Goal: Task Accomplishment & Management: Manage account settings

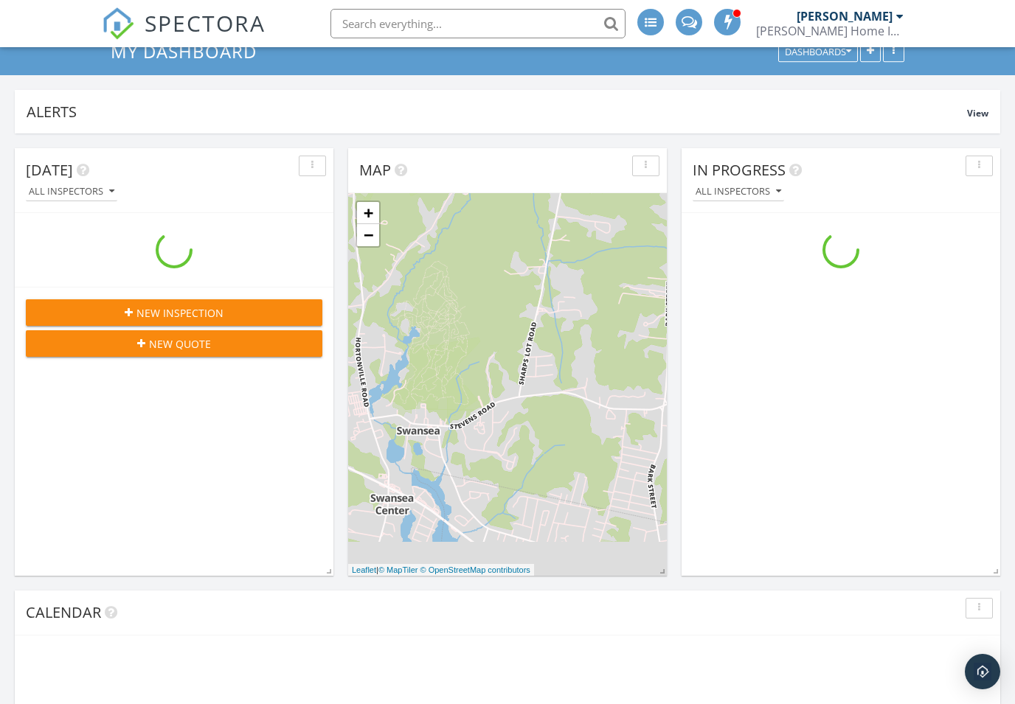
click at [143, 54] on link "My Dashboard" at bounding box center [190, 51] width 159 height 24
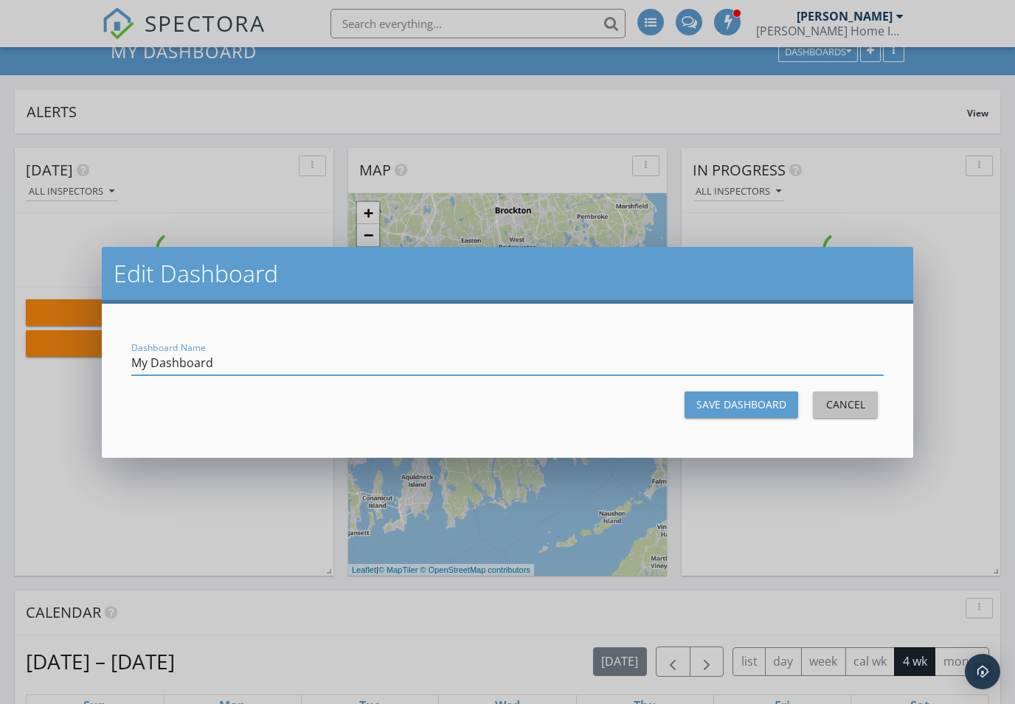
click at [861, 410] on div "Cancel" at bounding box center [845, 404] width 41 height 15
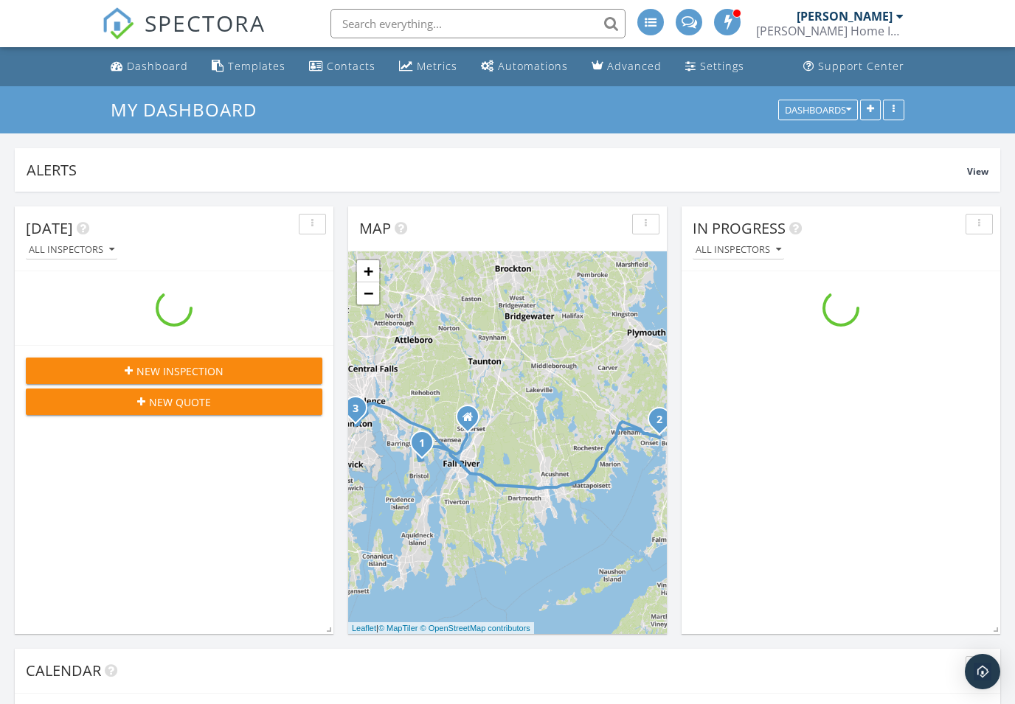
click at [159, 69] on div "Dashboard" at bounding box center [157, 66] width 61 height 14
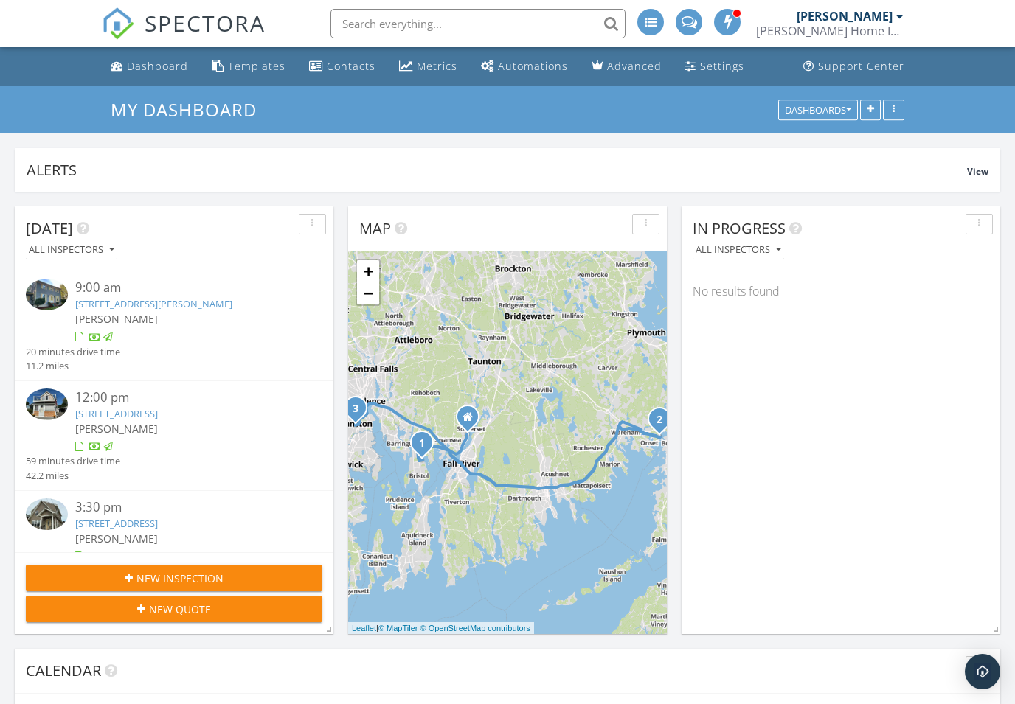
click at [358, 37] on input "text" at bounding box center [477, 24] width 295 height 30
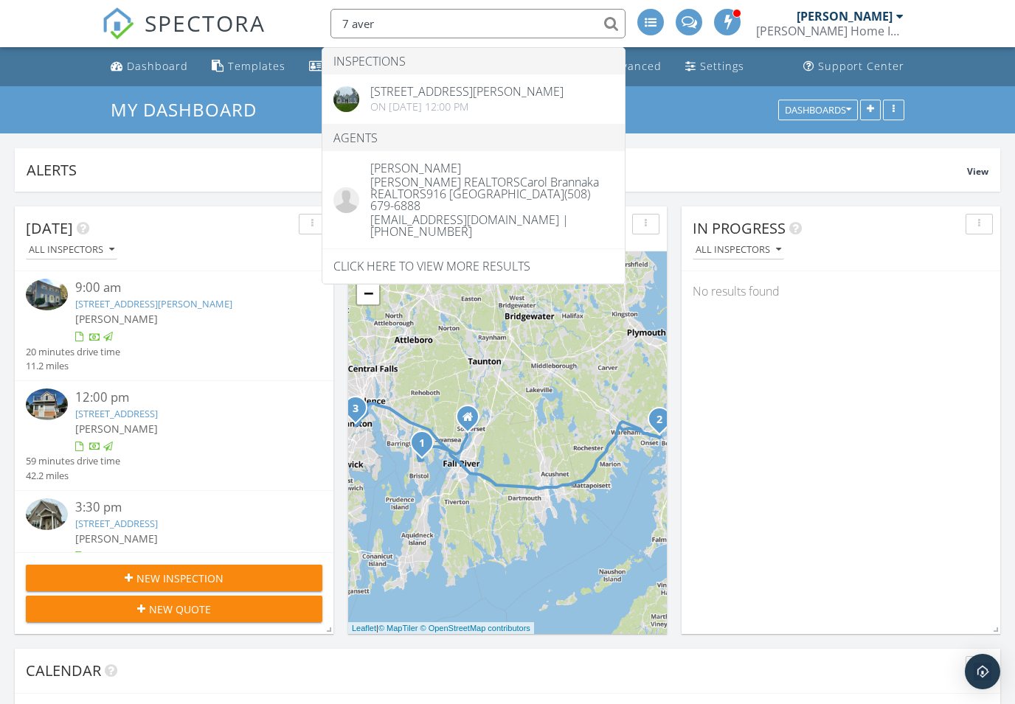
type input "7 aver"
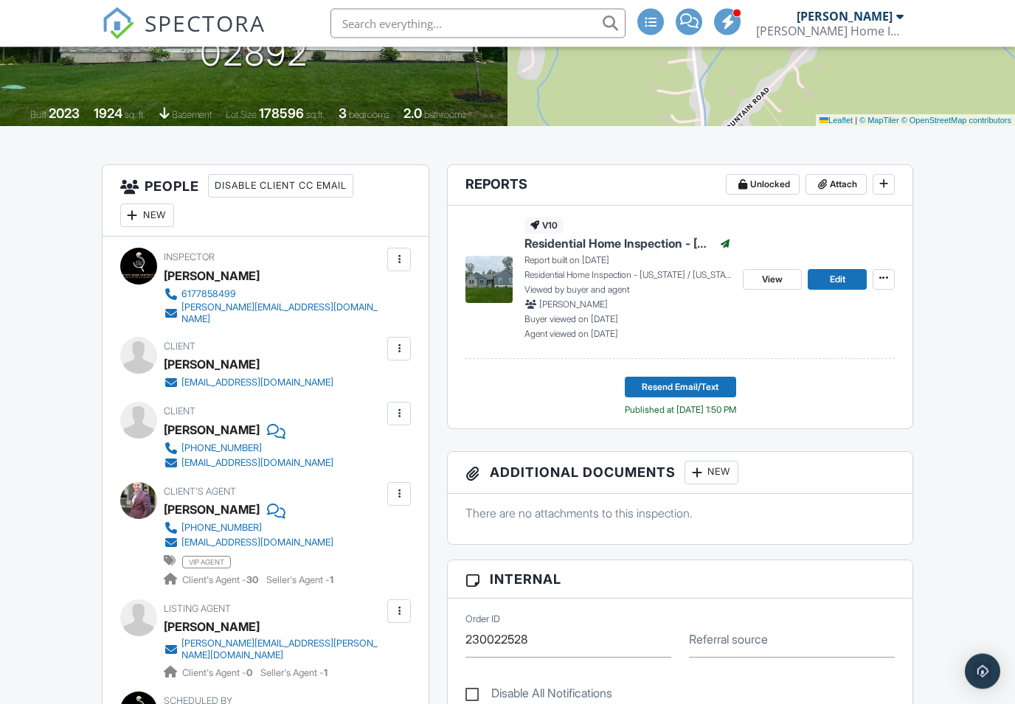
scroll to position [413, 0]
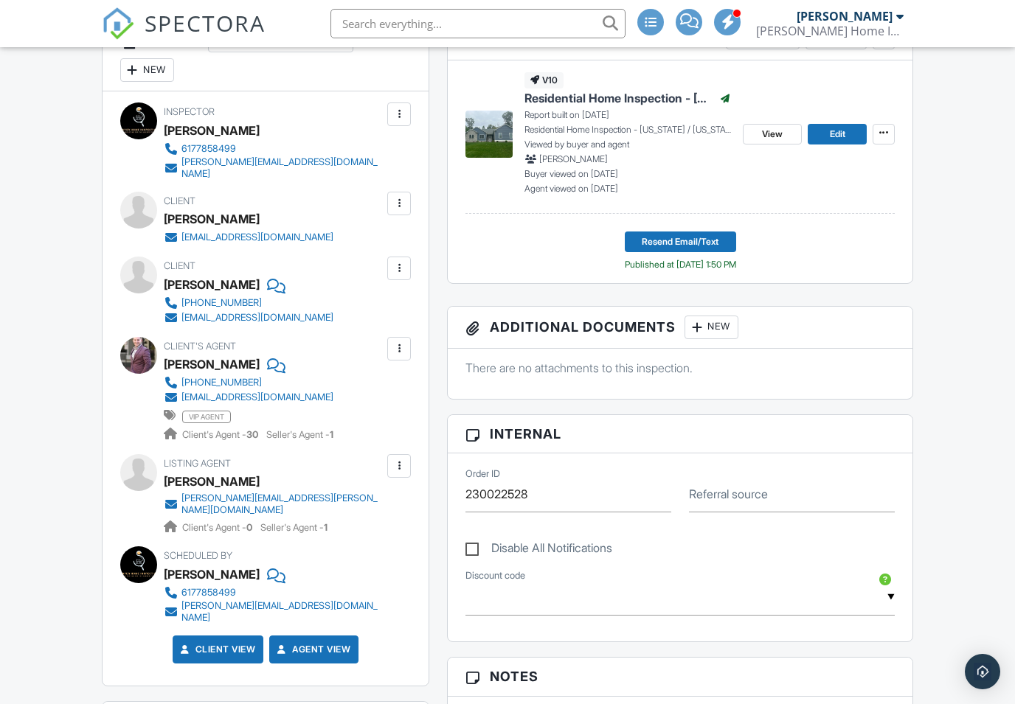
click at [715, 328] on div "New" at bounding box center [711, 328] width 54 height 24
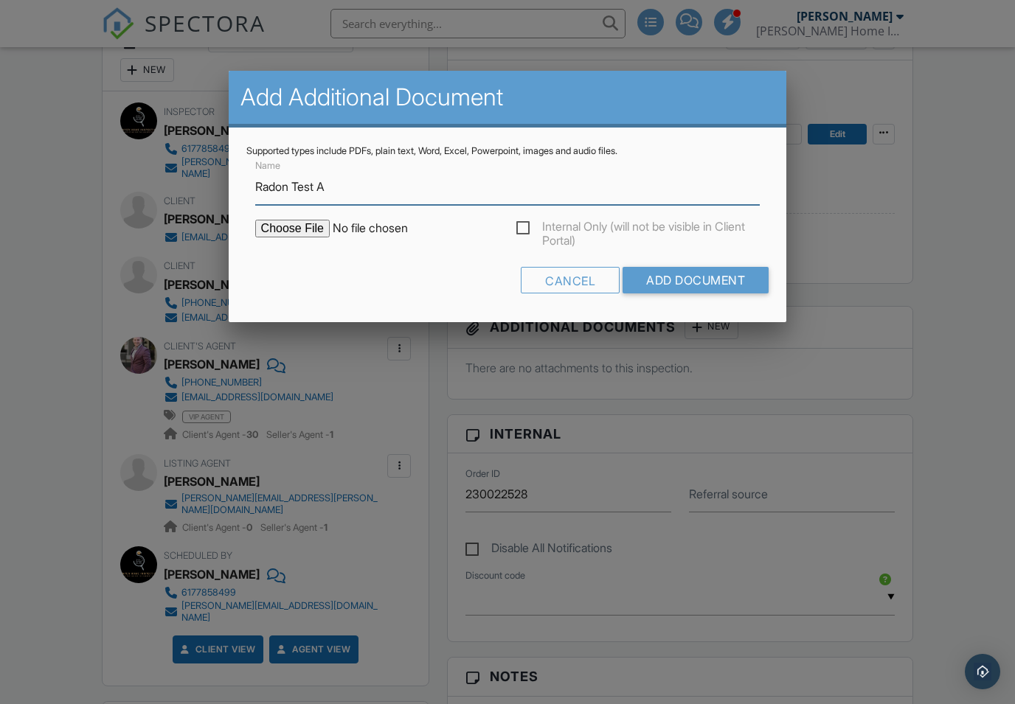
type input "Radon Test A"
click at [712, 283] on input "Add Document" at bounding box center [696, 280] width 146 height 27
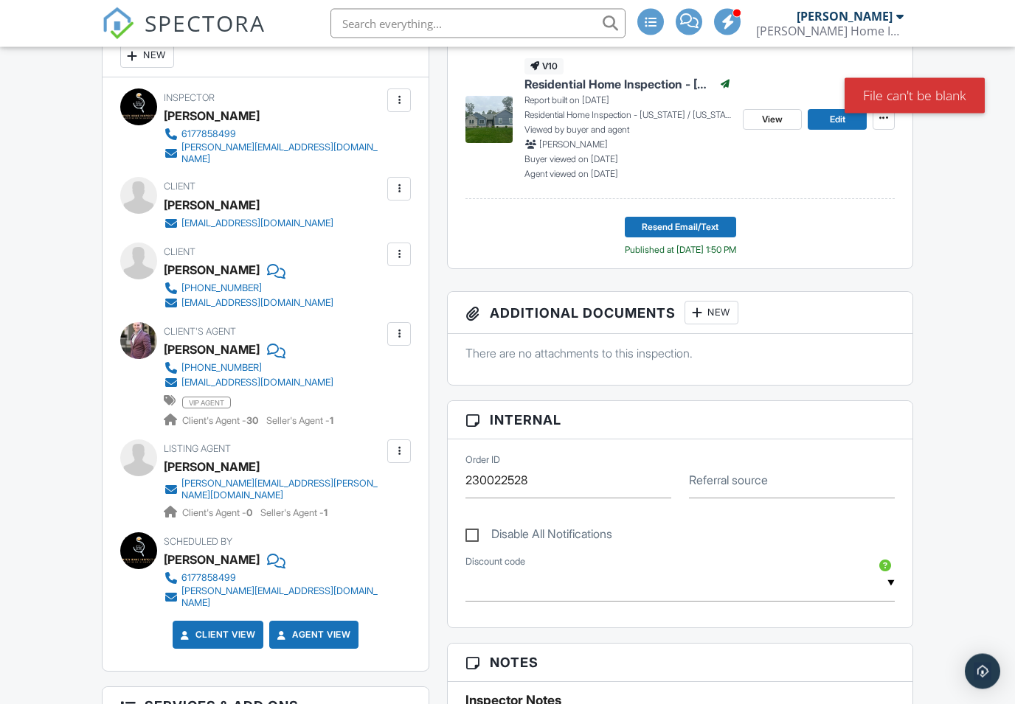
scroll to position [482, 0]
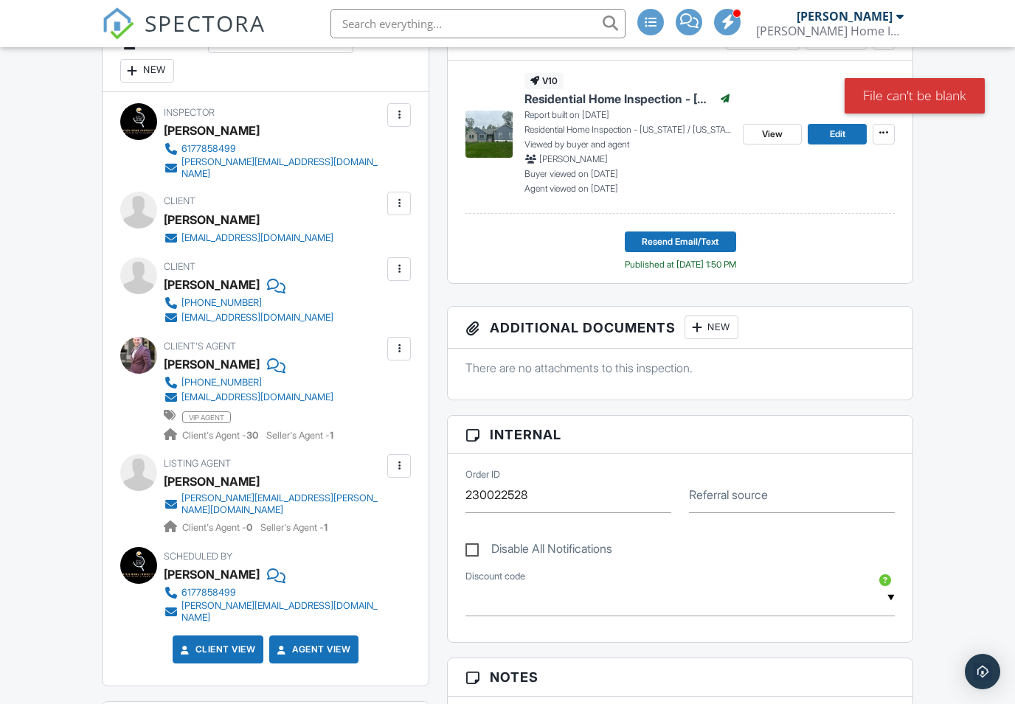
click at [720, 318] on div "New" at bounding box center [711, 328] width 54 height 24
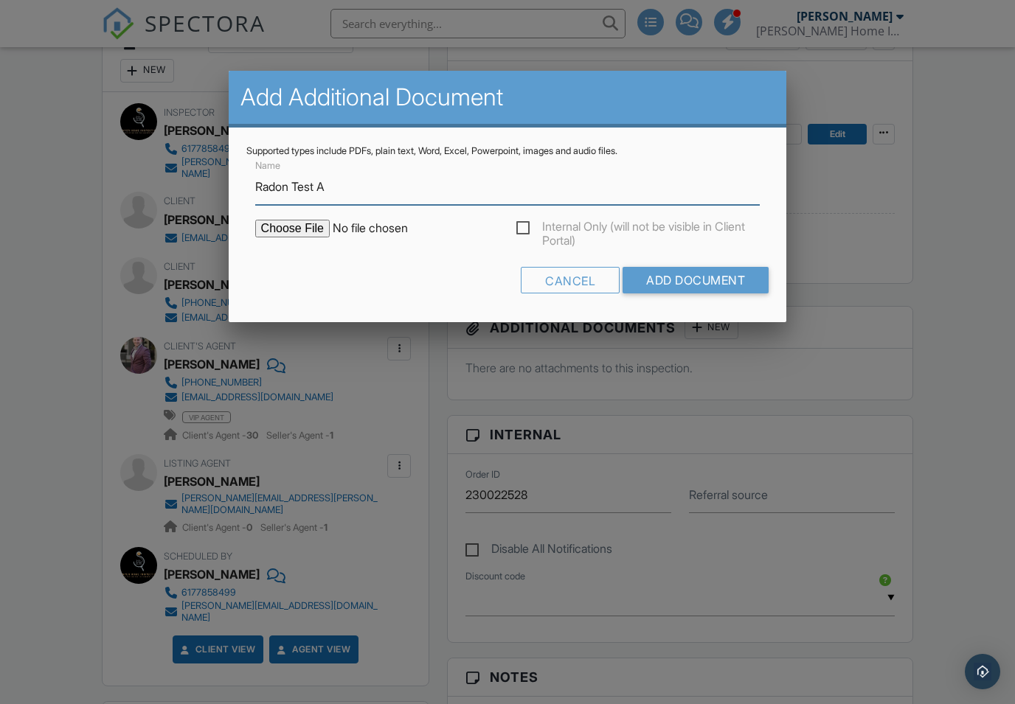
type input "Radon Test A"
click at [287, 231] on input "file" at bounding box center [380, 229] width 251 height 18
type input "C:\fakepath\Test A 7 [PERSON_NAME] Way.pdf"
click at [715, 274] on input "Add Document" at bounding box center [696, 280] width 146 height 27
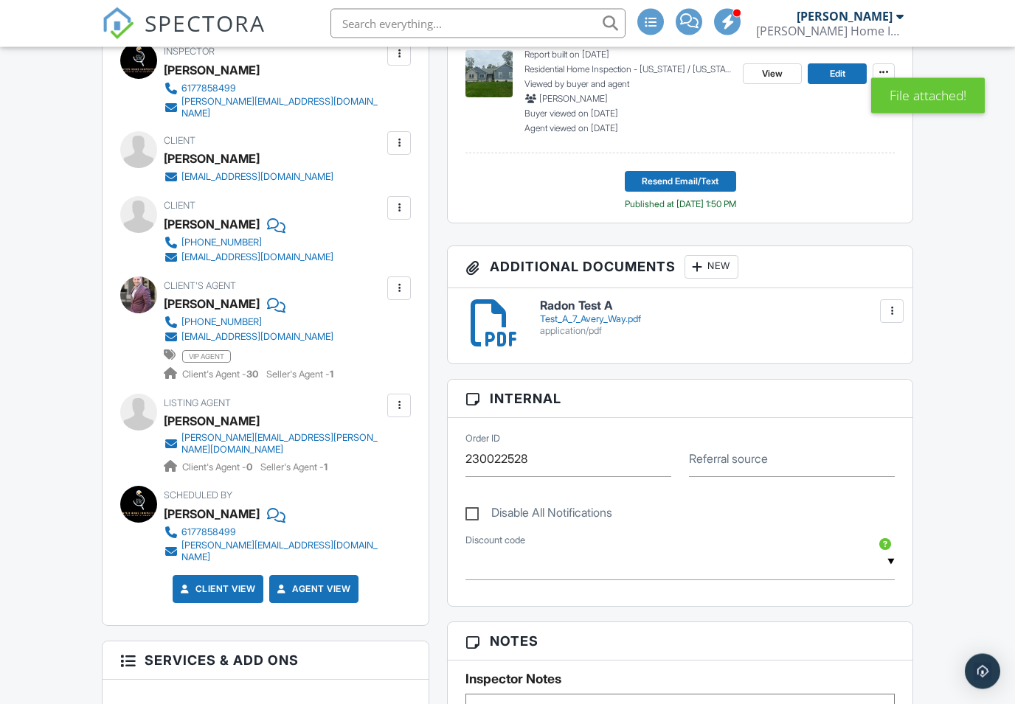
click at [715, 263] on div "New" at bounding box center [711, 268] width 54 height 24
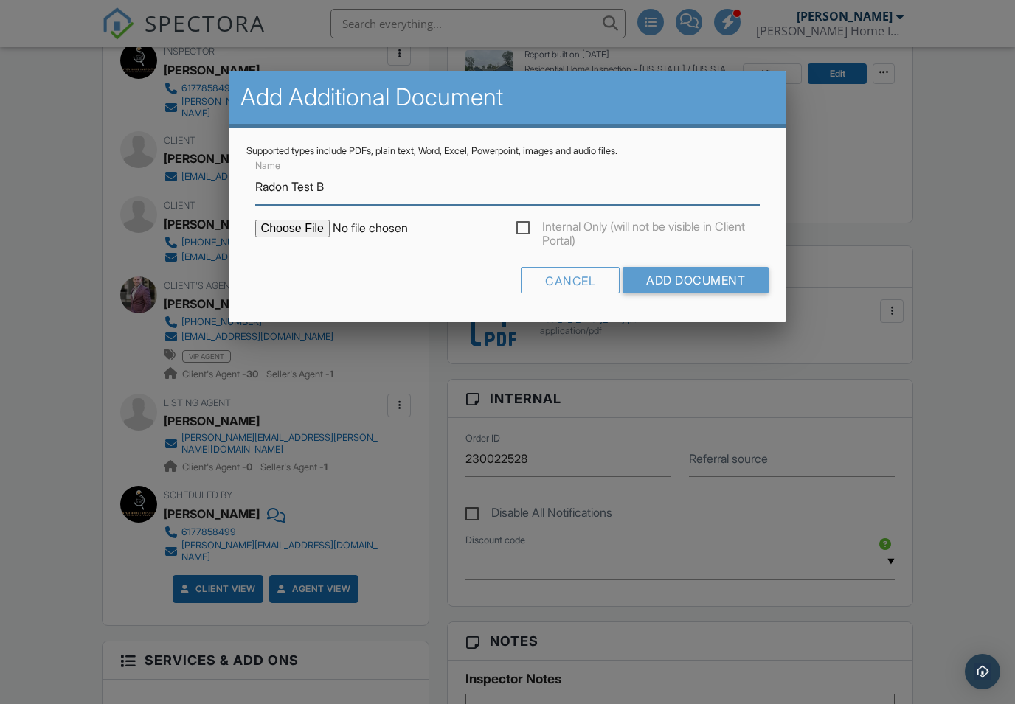
type input "Radon Test B"
click at [292, 234] on input "file" at bounding box center [380, 229] width 251 height 18
type input "C:\fakepath\Test B 7 Avery Way.pdf"
click at [702, 281] on input "Add Document" at bounding box center [696, 280] width 146 height 27
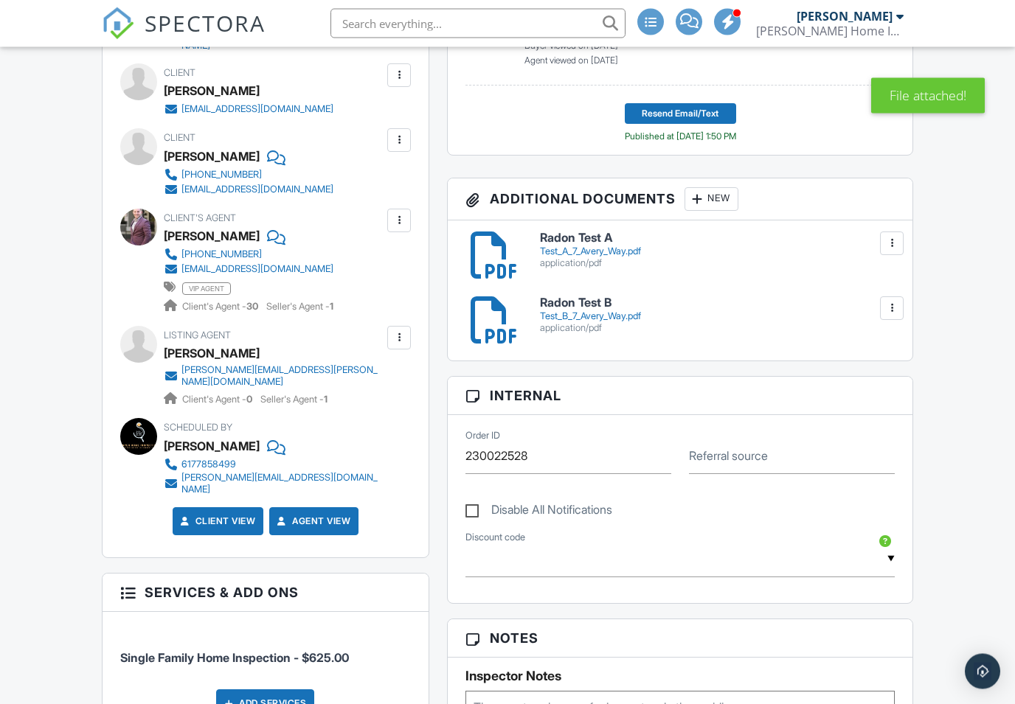
click at [720, 198] on div "New" at bounding box center [711, 200] width 54 height 24
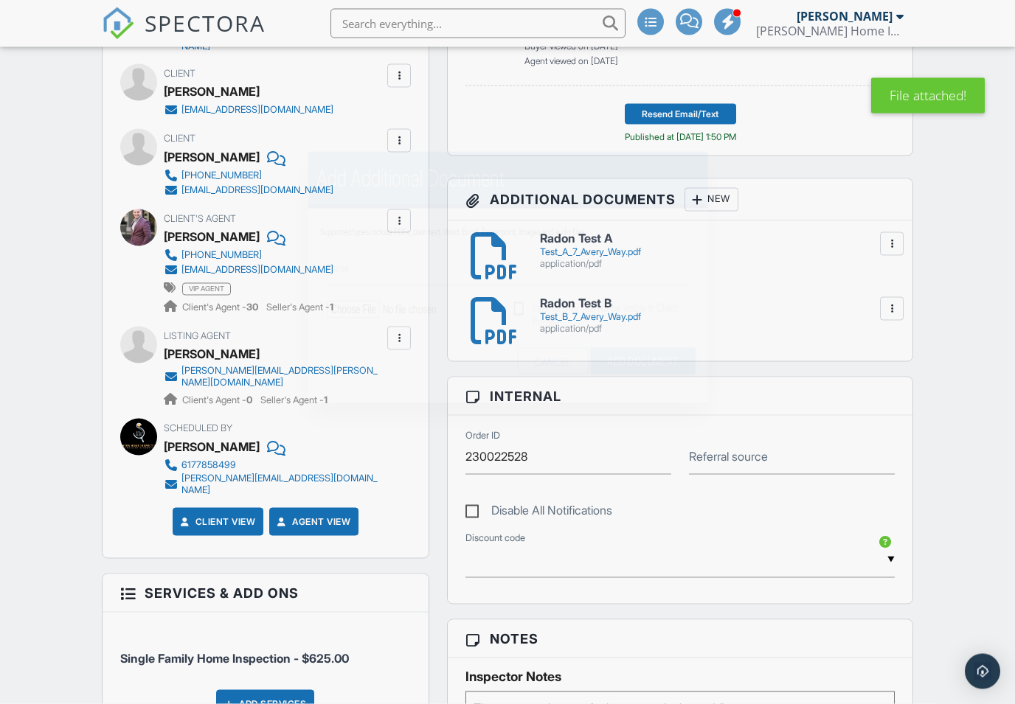
scroll to position [541, 0]
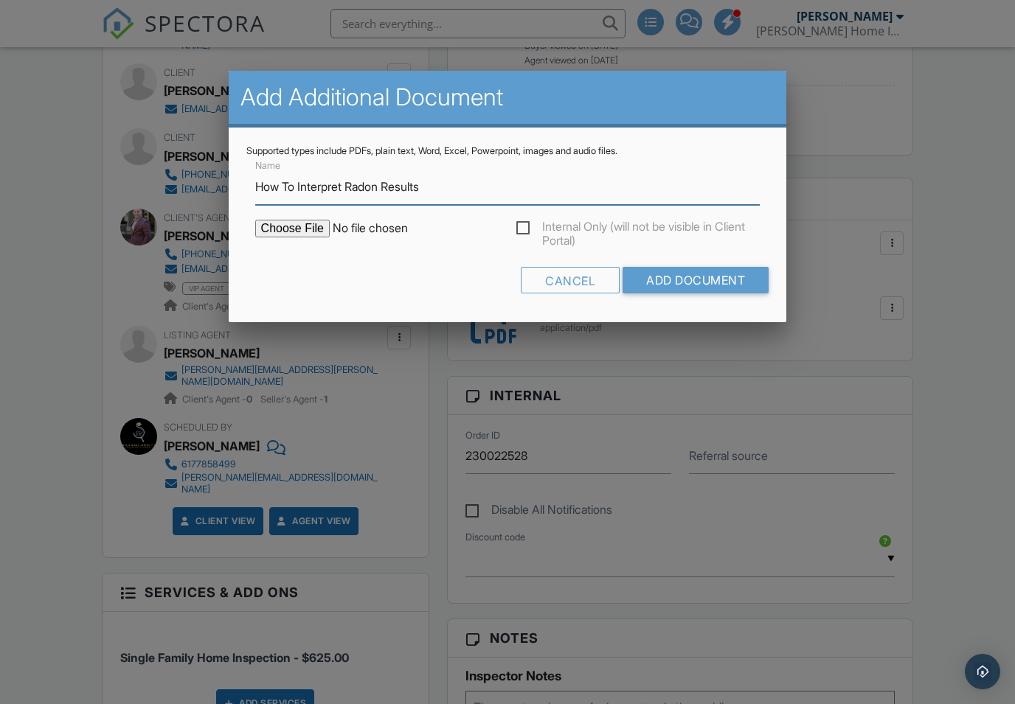
type input "How To Interpret Radon Results"
click at [300, 228] on input "file" at bounding box center [380, 229] width 251 height 18
type input "C:\fakepath\How To Interpret Results.pdf"
click at [706, 282] on input "Add Document" at bounding box center [696, 280] width 146 height 27
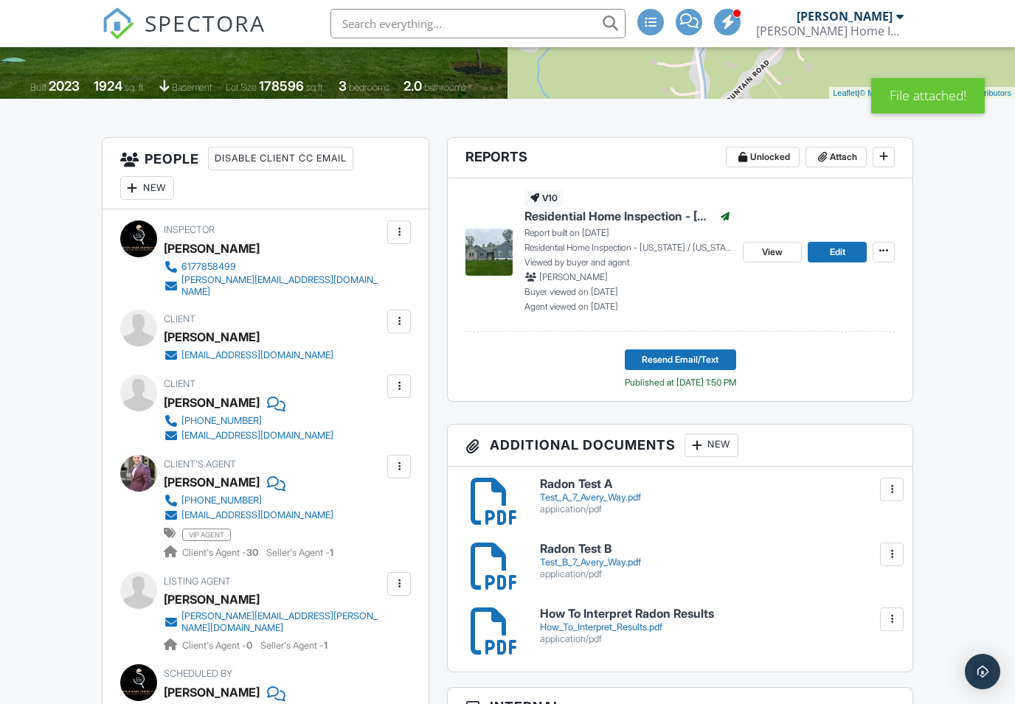
scroll to position [355, 0]
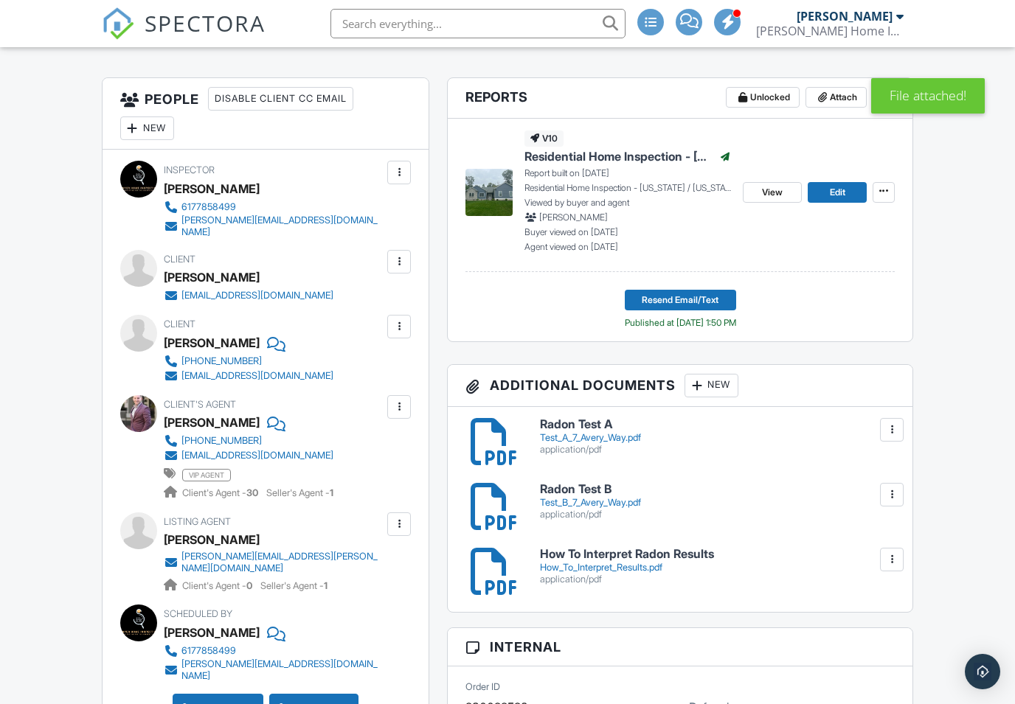
click at [653, 562] on div "How_To_Interpret_Results.pdf" at bounding box center [717, 568] width 355 height 12
